Goal: Task Accomplishment & Management: Complete application form

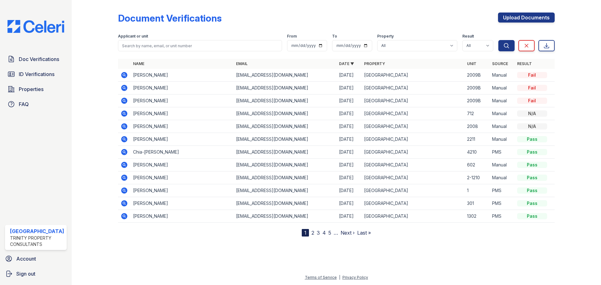
click at [126, 126] on icon at bounding box center [124, 126] width 6 height 6
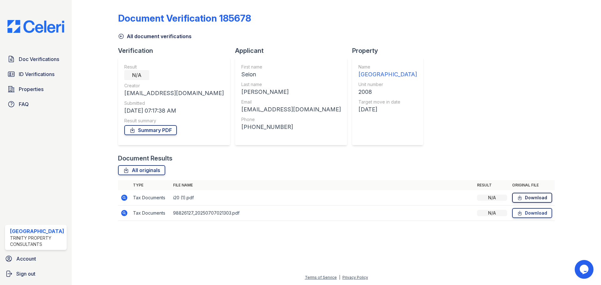
click at [528, 199] on link "Download" at bounding box center [532, 198] width 40 height 10
click at [43, 57] on span "Doc Verifications" at bounding box center [39, 59] width 40 height 8
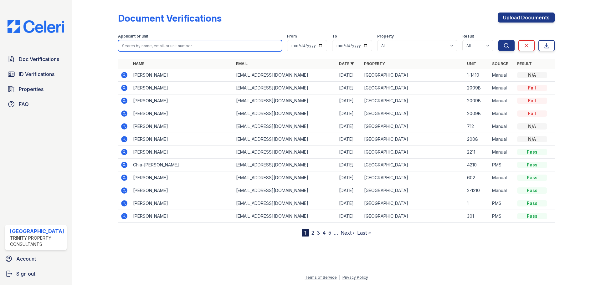
click at [170, 49] on input "search" at bounding box center [200, 45] width 164 height 11
type input "sieon"
click at [498, 40] on button "Search" at bounding box center [506, 45] width 16 height 11
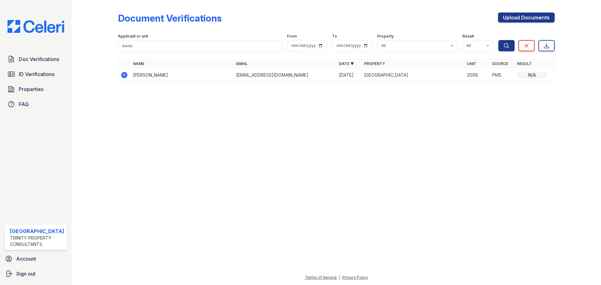
click at [124, 75] on icon at bounding box center [124, 75] width 2 height 2
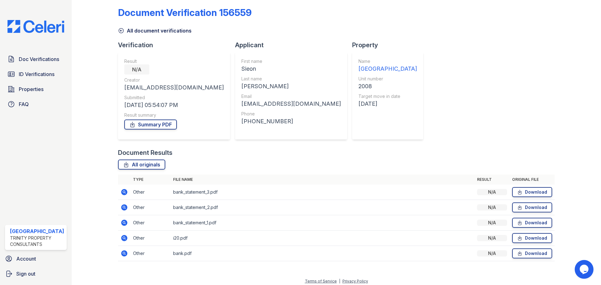
scroll to position [9, 0]
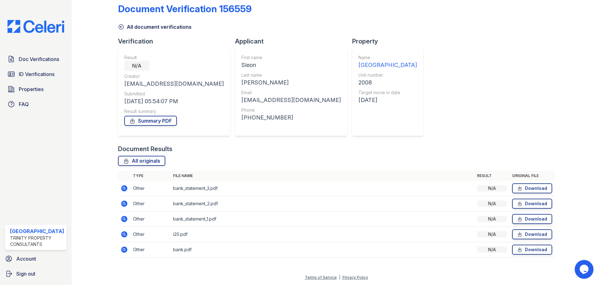
click at [122, 188] on icon at bounding box center [124, 188] width 6 height 6
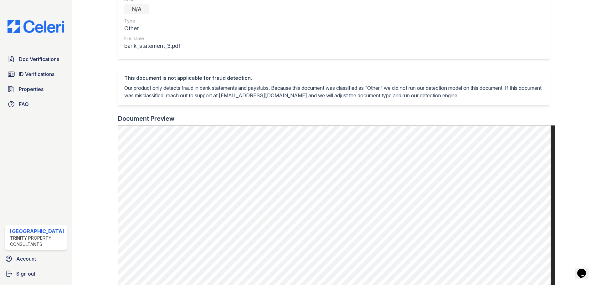
scroll to position [63, 0]
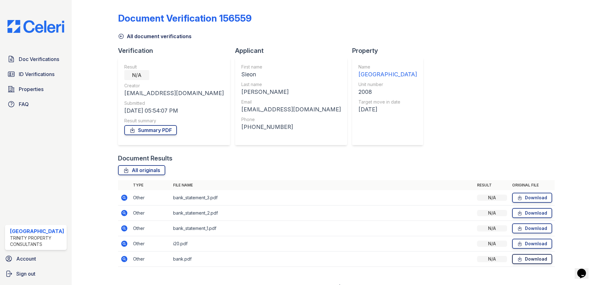
click at [524, 260] on link "Download" at bounding box center [532, 259] width 40 height 10
click at [534, 196] on link "Download" at bounding box center [532, 198] width 40 height 10
click at [536, 213] on link "Download" at bounding box center [532, 213] width 40 height 10
click at [527, 228] on link "Download" at bounding box center [532, 229] width 40 height 10
click at [529, 84] on div "Document Verification 156559 All document verifications Verification Result N/A…" at bounding box center [336, 138] width 437 height 271
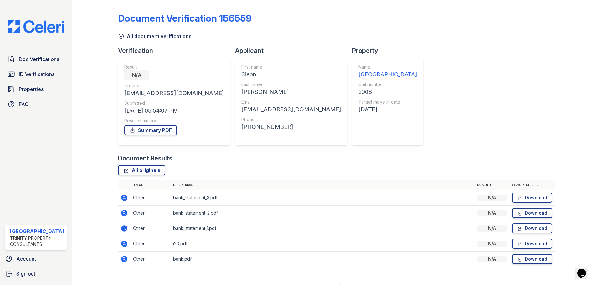
drag, startPoint x: 380, startPoint y: 37, endPoint x: 354, endPoint y: 32, distance: 26.5
click at [380, 36] on div "All document verifications" at bounding box center [336, 34] width 437 height 11
click at [38, 59] on span "Doc Verifications" at bounding box center [39, 59] width 40 height 8
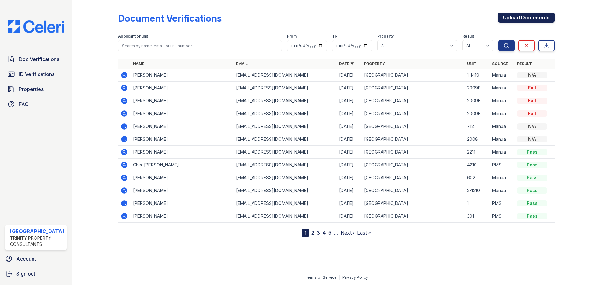
click at [527, 21] on link "Upload Documents" at bounding box center [526, 18] width 57 height 10
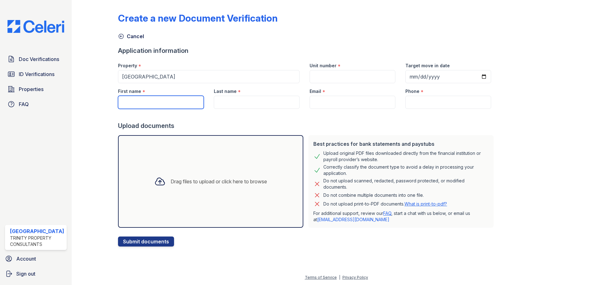
click at [132, 99] on input "First name" at bounding box center [161, 102] width 86 height 13
type input "Sieon"
click at [233, 103] on input "Last name" at bounding box center [257, 102] width 86 height 13
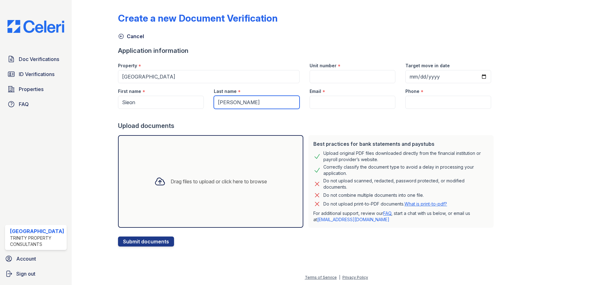
type input "[PERSON_NAME]"
click at [348, 101] on input "Email" at bounding box center [353, 102] width 86 height 13
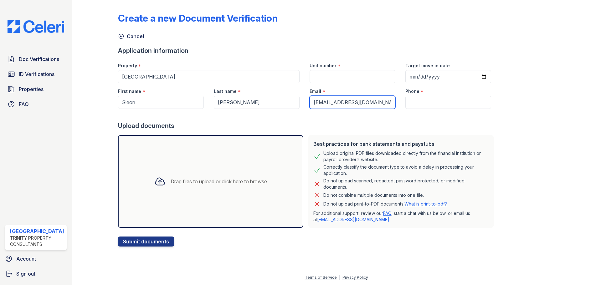
type input "[EMAIL_ADDRESS][DOMAIN_NAME]"
type input "1"
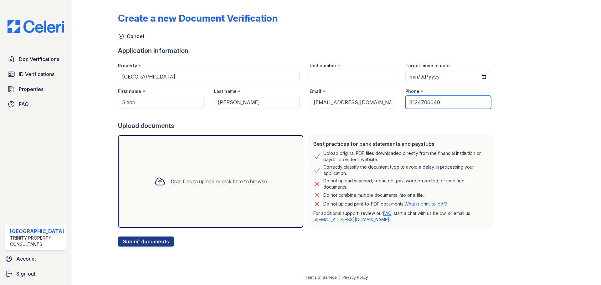
type input "3124706040"
click at [409, 72] on input "Target move in date" at bounding box center [448, 76] width 86 height 13
type input "2025-09-02"
click at [346, 76] on input "Unit number" at bounding box center [353, 76] width 86 height 13
type input "2008"
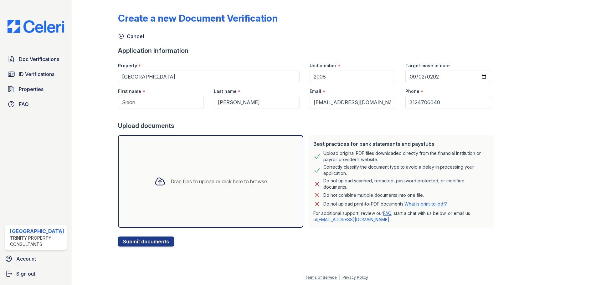
click at [541, 169] on div "Create a new Document Verification Cancel Application information Property * Ar…" at bounding box center [336, 125] width 437 height 244
drag, startPoint x: 547, startPoint y: 92, endPoint x: 567, endPoint y: 103, distance: 22.7
click at [567, 103] on div "Create a new Document Verification Cancel Application information Property * Ar…" at bounding box center [336, 128] width 509 height 257
click at [341, 112] on div at bounding box center [307, 115] width 378 height 13
click at [248, 102] on input "[PERSON_NAME]" at bounding box center [257, 102] width 86 height 13
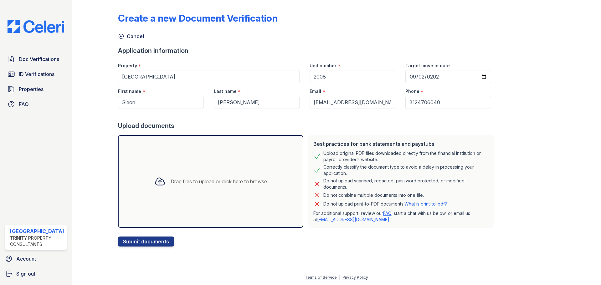
click at [373, 129] on div "Upload documents" at bounding box center [307, 125] width 378 height 9
click at [374, 129] on div "Upload documents" at bounding box center [307, 125] width 378 height 9
click at [217, 165] on div "Drag files to upload or click here to browse" at bounding box center [210, 181] width 185 height 93
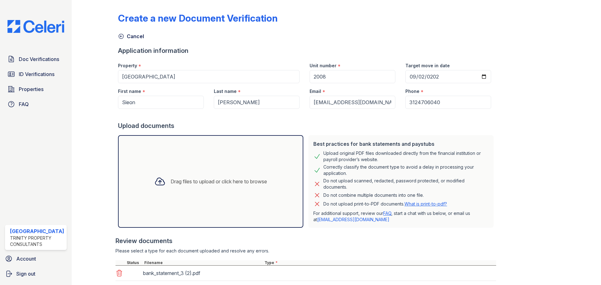
click at [262, 181] on div "Drag files to upload or click here to browse" at bounding box center [219, 182] width 96 height 8
click at [237, 198] on div "Drag files to upload or click here to browse" at bounding box center [210, 181] width 185 height 93
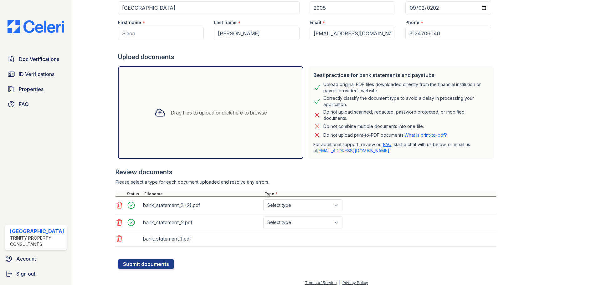
scroll to position [74, 0]
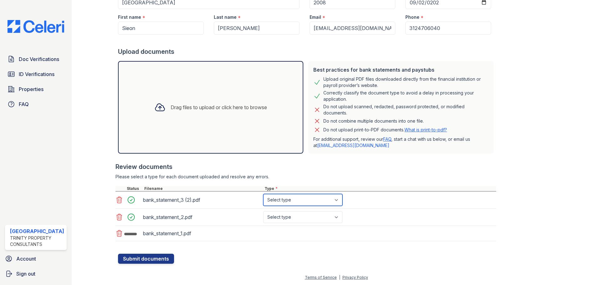
click at [298, 198] on select "Select type Paystub Bank Statement Offer Letter Tax Documents Benefit Award Let…" at bounding box center [302, 200] width 79 height 12
click at [263, 194] on select "Select type Paystub Bank Statement Offer Letter Tax Documents Benefit Award Let…" at bounding box center [302, 200] width 79 height 12
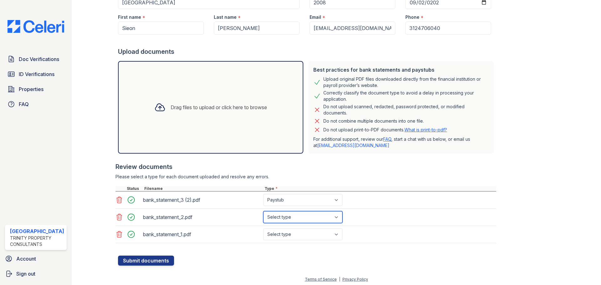
click at [309, 221] on select "Select type Paystub Bank Statement Offer Letter Tax Documents Benefit Award Let…" at bounding box center [302, 217] width 79 height 12
drag, startPoint x: 399, startPoint y: 214, endPoint x: 393, endPoint y: 213, distance: 5.9
click at [398, 214] on div "bank_statement_2.pdf Select type Paystub Bank Statement Offer Letter Tax Docume…" at bounding box center [306, 217] width 381 height 17
click at [303, 202] on select "Select type Paystub Bank Statement Offer Letter Tax Documents Benefit Award Let…" at bounding box center [302, 200] width 79 height 12
select select "bank_statement"
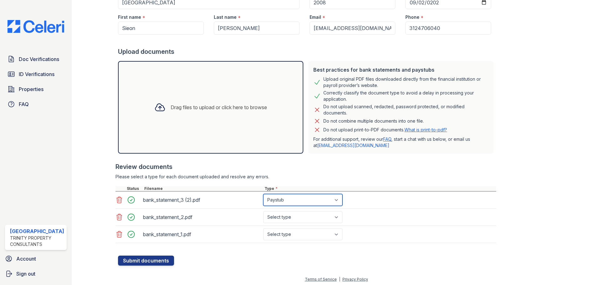
click at [263, 194] on select "Select type Paystub Bank Statement Offer Letter Tax Documents Benefit Award Let…" at bounding box center [302, 200] width 79 height 12
click at [304, 221] on select "Select type Paystub Bank Statement Offer Letter Tax Documents Benefit Award Let…" at bounding box center [302, 217] width 79 height 12
select select "bank_statement"
click at [263, 211] on select "Select type Paystub Bank Statement Offer Letter Tax Documents Benefit Award Let…" at bounding box center [302, 217] width 79 height 12
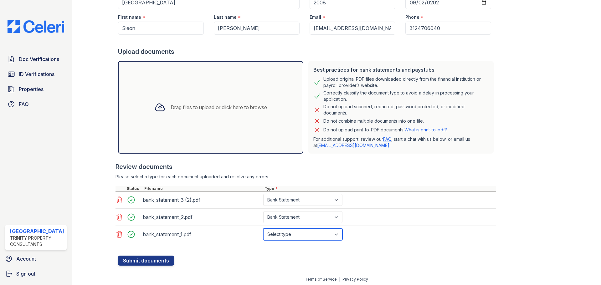
click at [302, 231] on select "Select type Paystub Bank Statement Offer Letter Tax Documents Benefit Award Let…" at bounding box center [302, 235] width 79 height 12
select select "bank_statement"
click at [263, 229] on select "Select type Paystub Bank Statement Offer Letter Tax Documents Benefit Award Let…" at bounding box center [302, 235] width 79 height 12
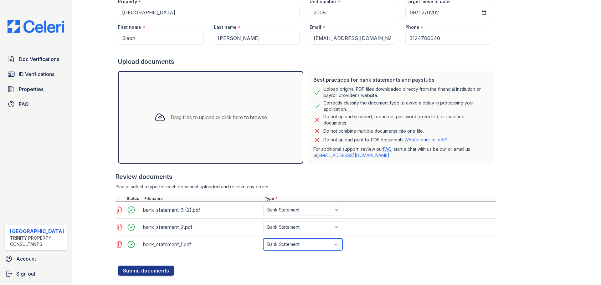
scroll to position [76, 0]
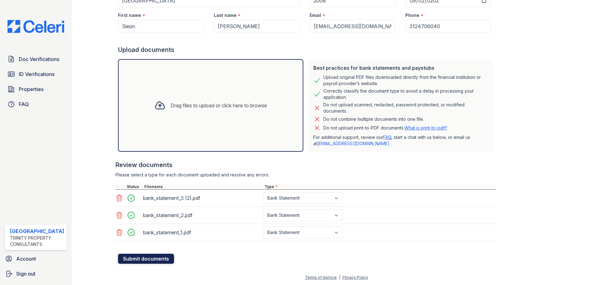
click at [147, 257] on button "Submit documents" at bounding box center [146, 259] width 56 height 10
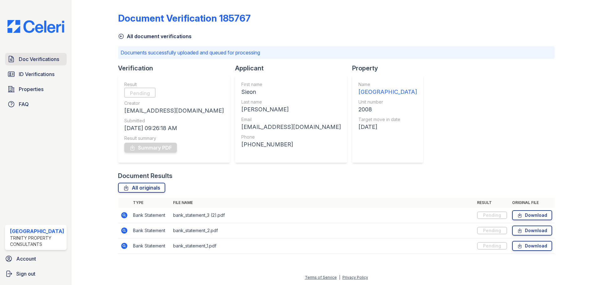
click at [32, 57] on span "Doc Verifications" at bounding box center [39, 59] width 40 height 8
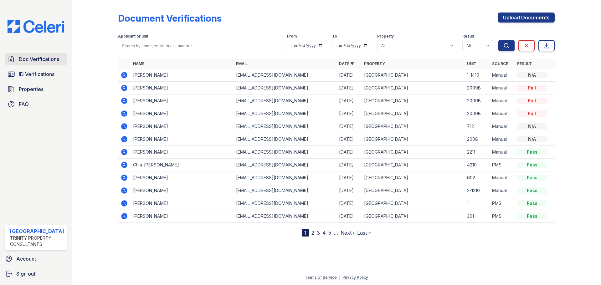
click at [49, 57] on span "Doc Verifications" at bounding box center [39, 59] width 40 height 8
click at [412, 9] on div "Document Verifications Upload Documents Filter Applicant or unit From To Proper…" at bounding box center [336, 120] width 437 height 234
click at [59, 62] on span "Doc Verifications" at bounding box center [39, 59] width 40 height 8
click at [122, 73] on icon at bounding box center [124, 75] width 6 height 6
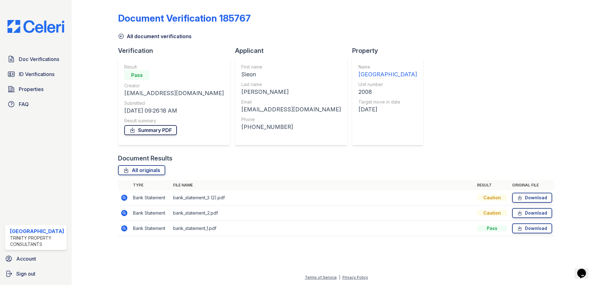
click at [148, 133] on link "Summary PDF" at bounding box center [150, 130] width 53 height 10
click at [44, 61] on span "Doc Verifications" at bounding box center [39, 59] width 40 height 8
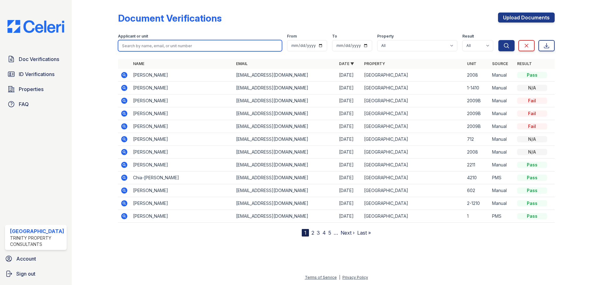
click at [168, 48] on input "search" at bounding box center [200, 45] width 164 height 11
type input "sieon"
click at [498, 40] on button "Search" at bounding box center [506, 45] width 16 height 11
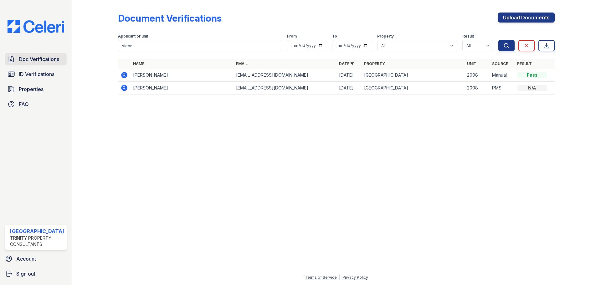
click at [41, 57] on span "Doc Verifications" at bounding box center [39, 59] width 40 height 8
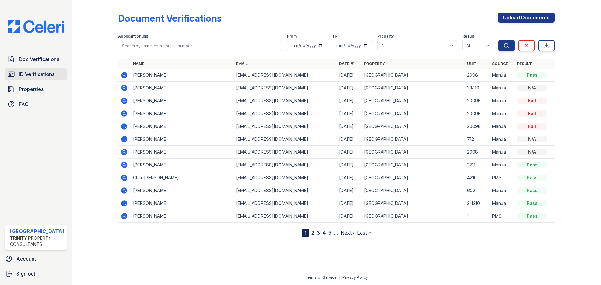
click at [41, 72] on span "ID Verifications" at bounding box center [37, 74] width 36 height 8
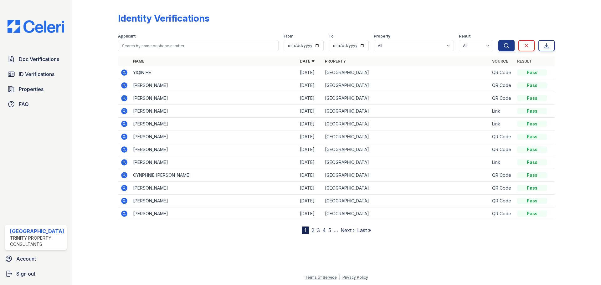
click at [122, 85] on icon at bounding box center [125, 86] width 8 height 8
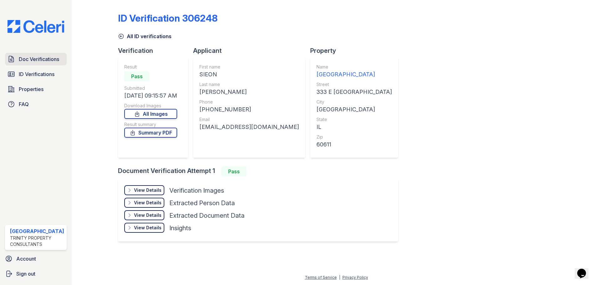
click at [38, 62] on span "Doc Verifications" at bounding box center [39, 59] width 40 height 8
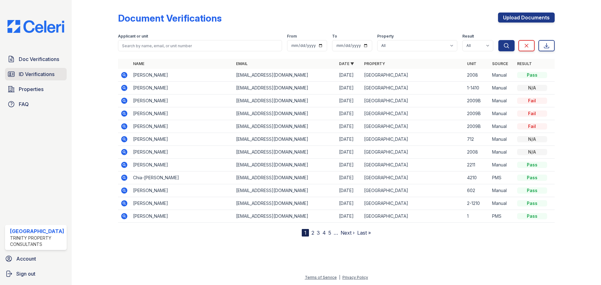
click at [35, 71] on span "ID Verifications" at bounding box center [37, 74] width 36 height 8
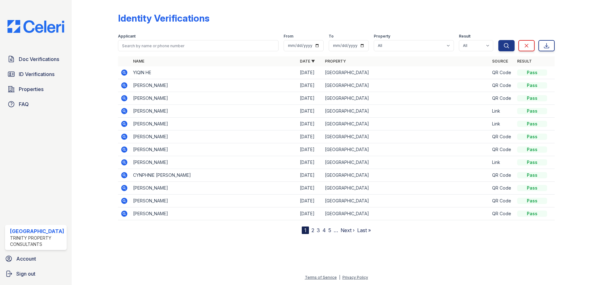
click at [124, 85] on icon at bounding box center [124, 85] width 2 height 2
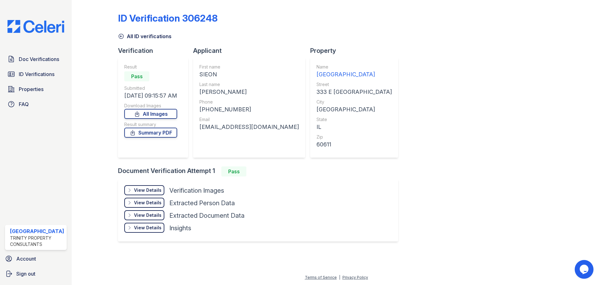
click at [155, 188] on div "View Details" at bounding box center [148, 190] width 28 height 6
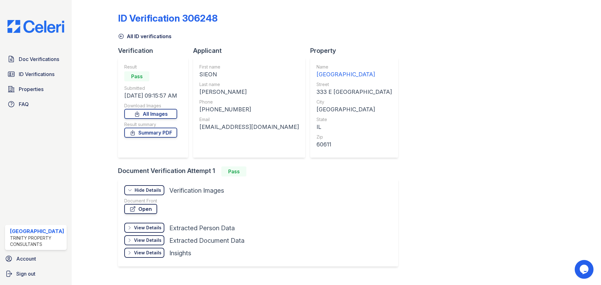
click at [157, 209] on link "Open" at bounding box center [140, 209] width 33 height 10
click at [151, 133] on link "Summary PDF" at bounding box center [150, 133] width 53 height 10
click at [449, 86] on div "ID Verification 306248 All ID verifications Verification Result Pass Submitted …" at bounding box center [336, 139] width 437 height 273
click at [42, 57] on span "Doc Verifications" at bounding box center [39, 59] width 40 height 8
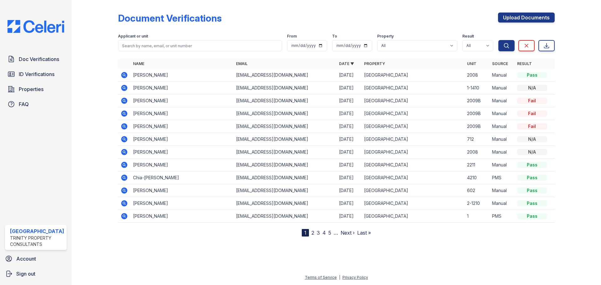
click at [529, 23] on div "Upload Documents" at bounding box center [526, 21] width 57 height 16
click at [529, 19] on link "Upload Documents" at bounding box center [526, 18] width 57 height 10
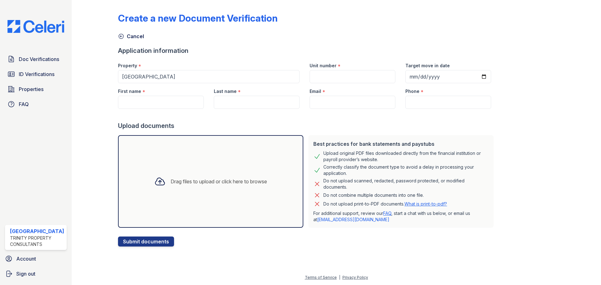
click at [229, 163] on div "Drag files to upload or click here to browse" at bounding box center [210, 181] width 185 height 93
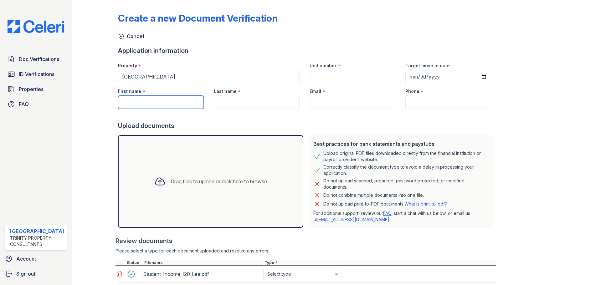
click at [149, 100] on input "First name" at bounding box center [161, 102] width 86 height 13
type input "Sieon"
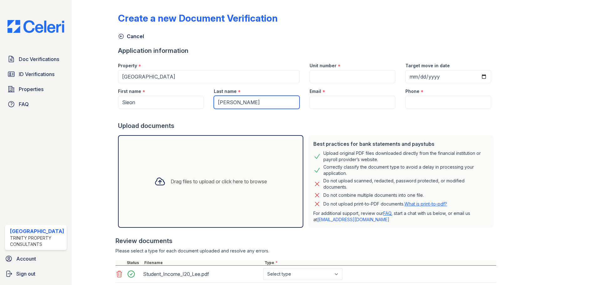
type input "[PERSON_NAME]"
type input "[EMAIL_ADDRESS][DOMAIN_NAME]"
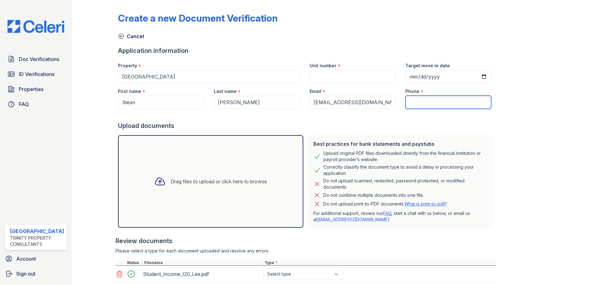
click at [431, 97] on input "Phone" at bounding box center [448, 102] width 86 height 13
type input "1"
type input "3124706040"
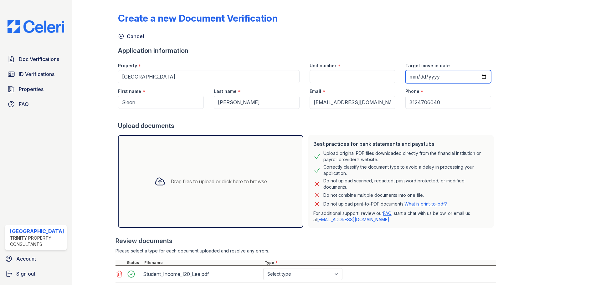
click at [407, 79] on input "Target move in date" at bounding box center [448, 76] width 86 height 13
type input "2025-09-02"
click at [330, 80] on input "Unit number" at bounding box center [353, 76] width 86 height 13
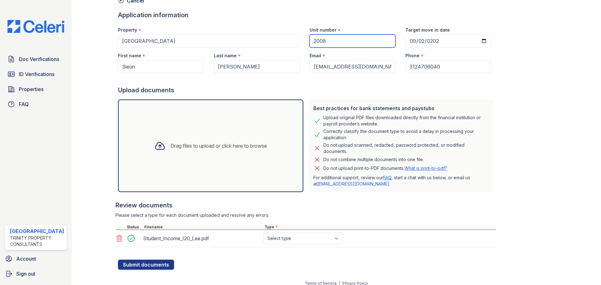
scroll to position [42, 0]
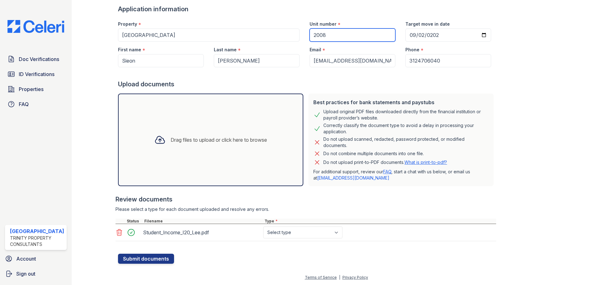
type input "2008"
drag, startPoint x: 287, startPoint y: 231, endPoint x: 292, endPoint y: 233, distance: 5.5
click at [289, 232] on select "Select type Paystub Bank Statement Offer Letter Tax Documents Benefit Award Let…" at bounding box center [302, 233] width 79 height 12
select select "benefit_award_letter"
click at [263, 227] on select "Select type Paystub Bank Statement Offer Letter Tax Documents Benefit Award Let…" at bounding box center [302, 233] width 79 height 12
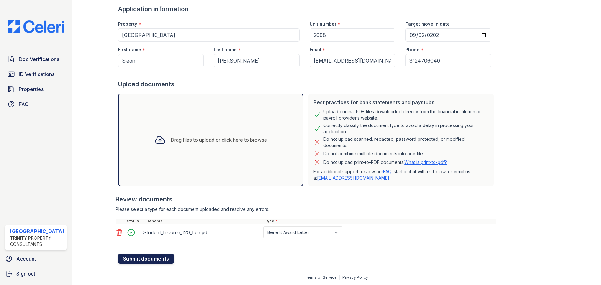
click at [134, 260] on button "Submit documents" at bounding box center [146, 259] width 56 height 10
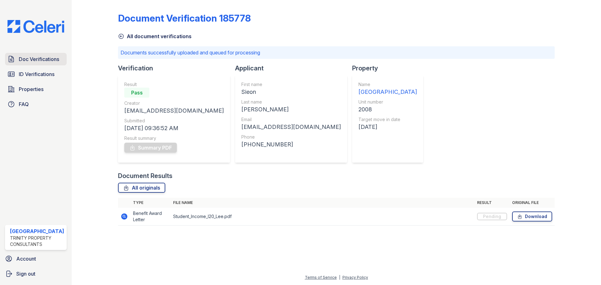
click at [45, 60] on span "Doc Verifications" at bounding box center [39, 59] width 40 height 8
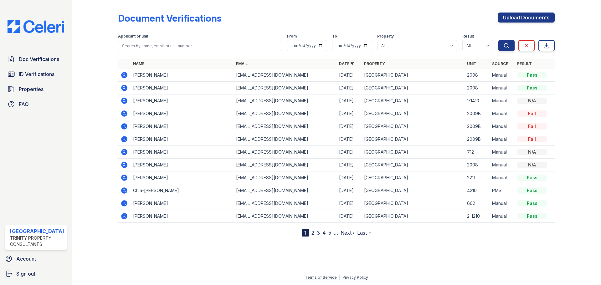
click at [122, 75] on icon at bounding box center [125, 75] width 8 height 8
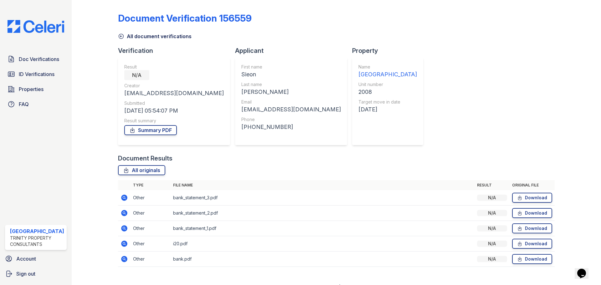
scroll to position [9, 0]
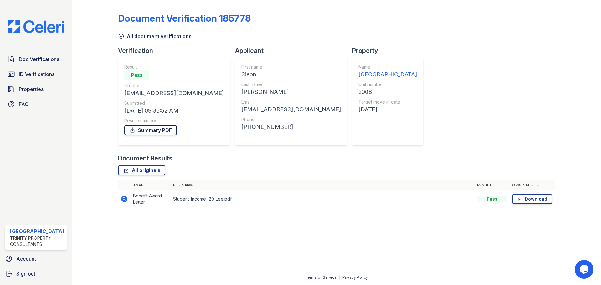
click at [145, 132] on link "Summary PDF" at bounding box center [150, 130] width 53 height 10
